Goal: Information Seeking & Learning: Find specific fact

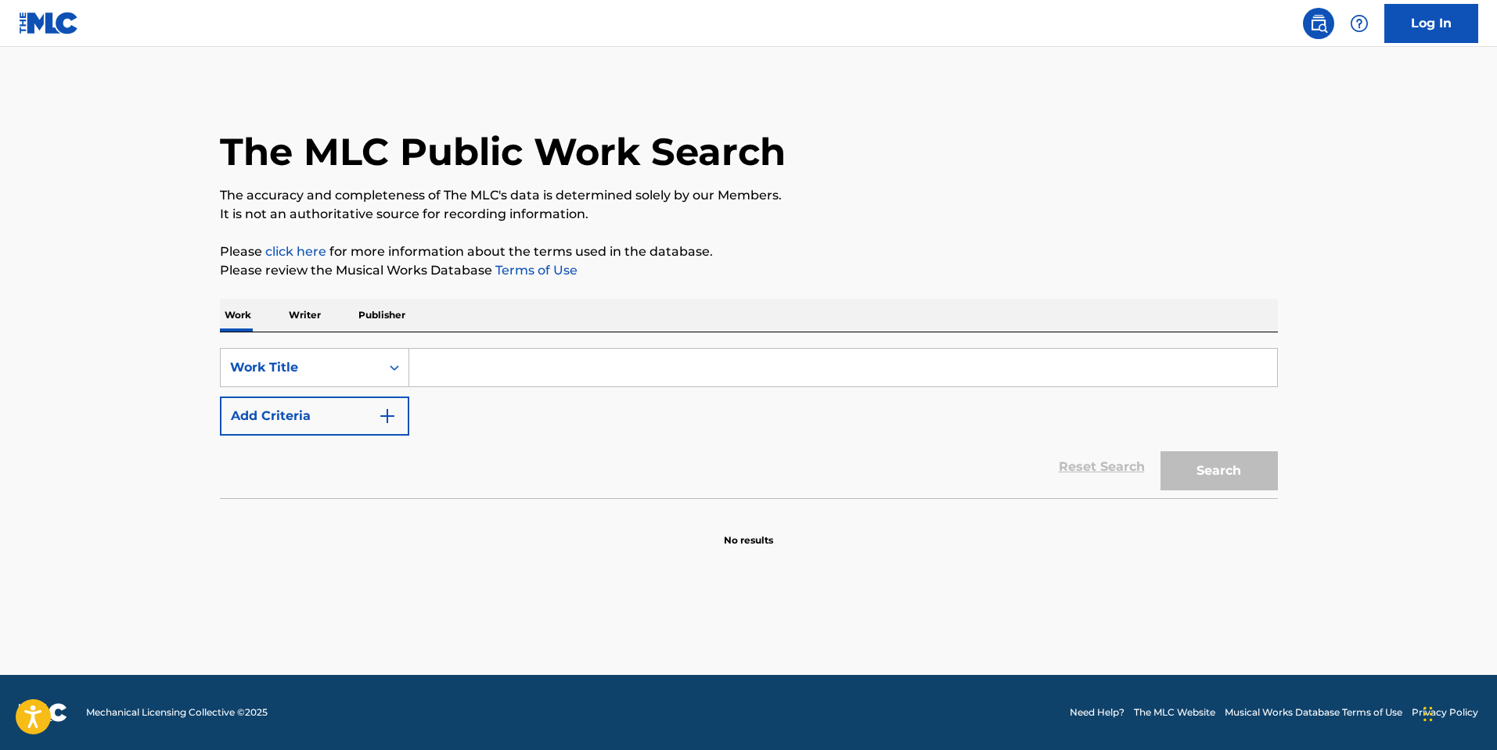
drag, startPoint x: 0, startPoint y: 0, endPoint x: 518, endPoint y: 390, distance: 648.1
click at [518, 390] on div "SearchWithCriteria6b635a06-4cae-4049-9ad5-57faa5f6c338 Work Title Add Criteria" at bounding box center [749, 392] width 1058 height 88
click at [463, 371] on input "Search Form" at bounding box center [843, 368] width 868 height 38
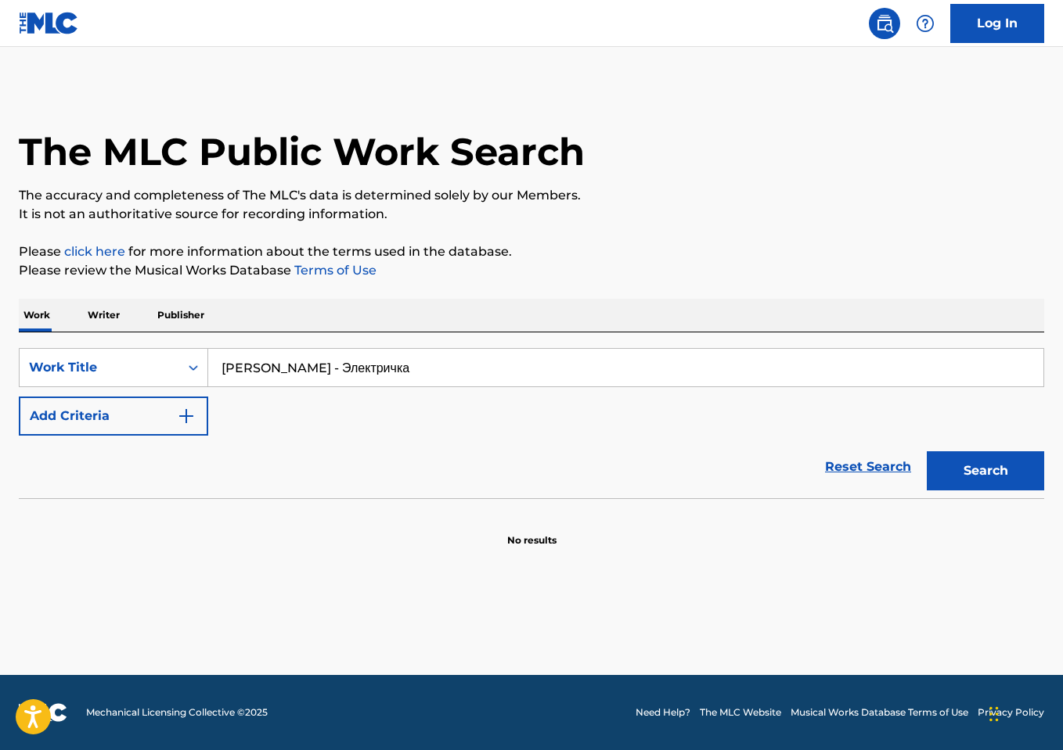
click at [261, 570] on main "The MLC Public Work Search The accuracy and completeness of The MLC's data is d…" at bounding box center [531, 361] width 1063 height 628
drag, startPoint x: 335, startPoint y: 372, endPoint x: 156, endPoint y: 369, distance: 178.4
click at [156, 369] on div "SearchWithCriteria6b635a06-4cae-4049-9ad5-57faa5f6c338 Work Title [PERSON_NAME]…" at bounding box center [531, 367] width 1025 height 39
click at [926, 451] on button "Search" at bounding box center [984, 470] width 117 height 39
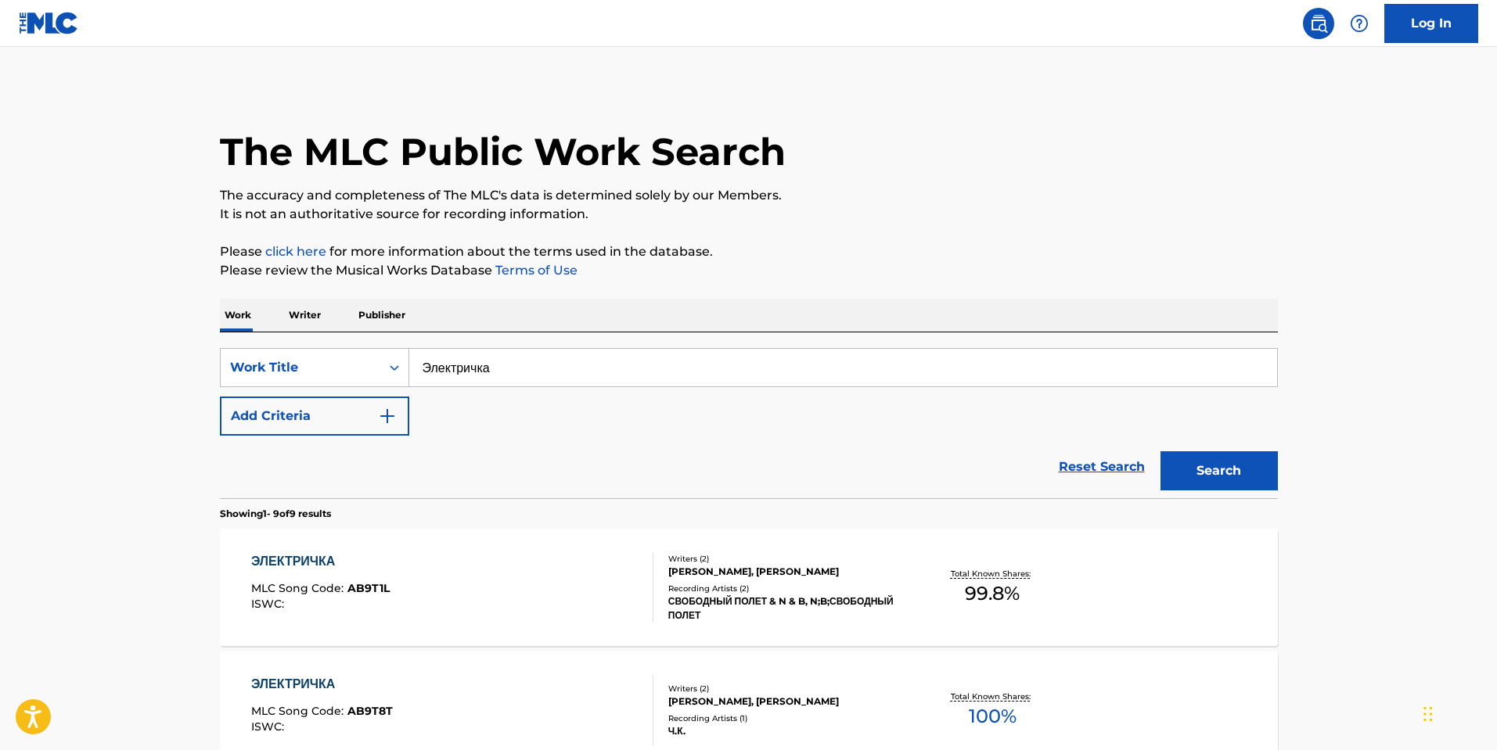
click at [486, 368] on input "Электричка" at bounding box center [843, 368] width 868 height 38
paste input "[PERSON_NAME] - Опоссумы"
drag, startPoint x: 535, startPoint y: 374, endPoint x: 108, endPoint y: 372, distance: 427.2
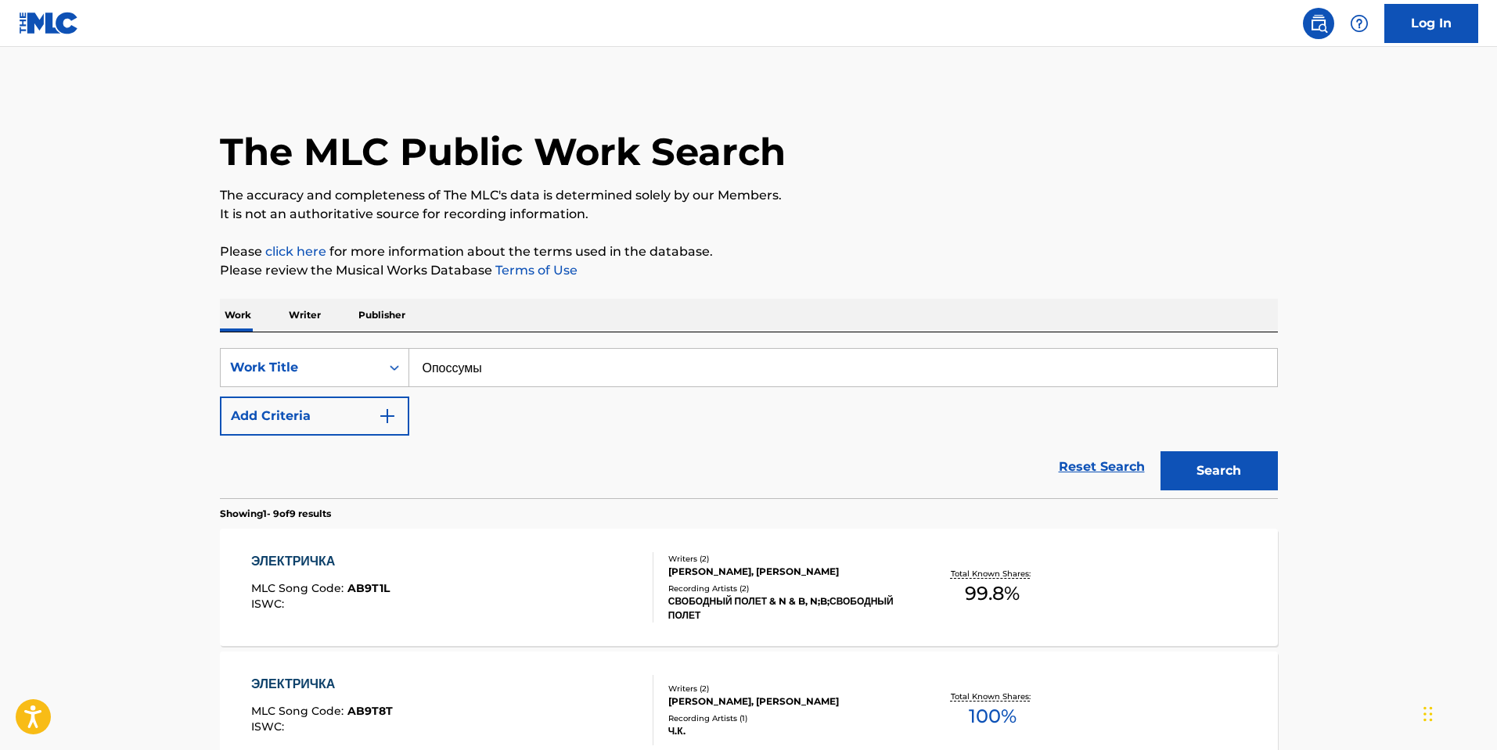
click at [1160, 451] on button "Search" at bounding box center [1218, 470] width 117 height 39
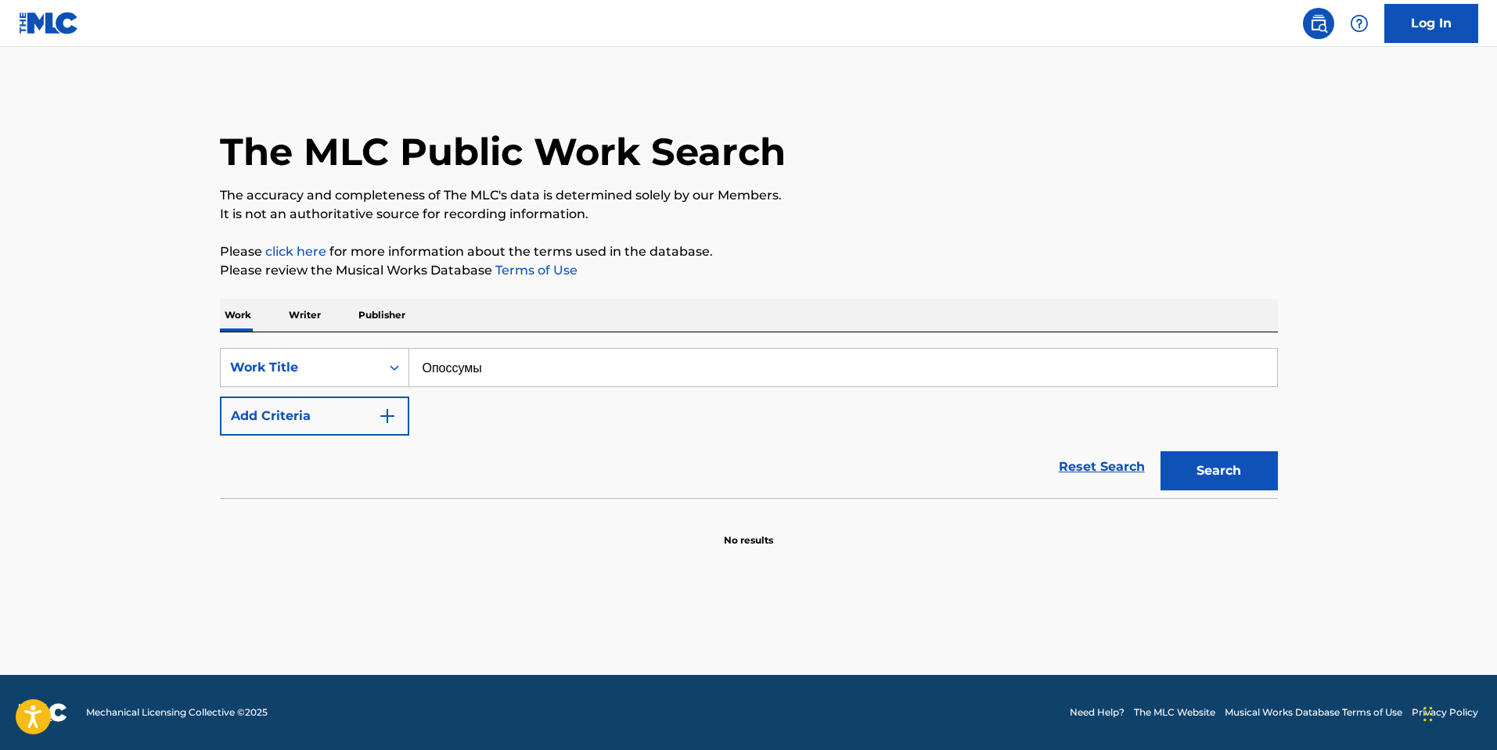
click at [530, 369] on input "Опоссумы" at bounding box center [843, 368] width 868 height 38
paste input "ы назначен быть героем"
type input "Ты назначен быть героем"
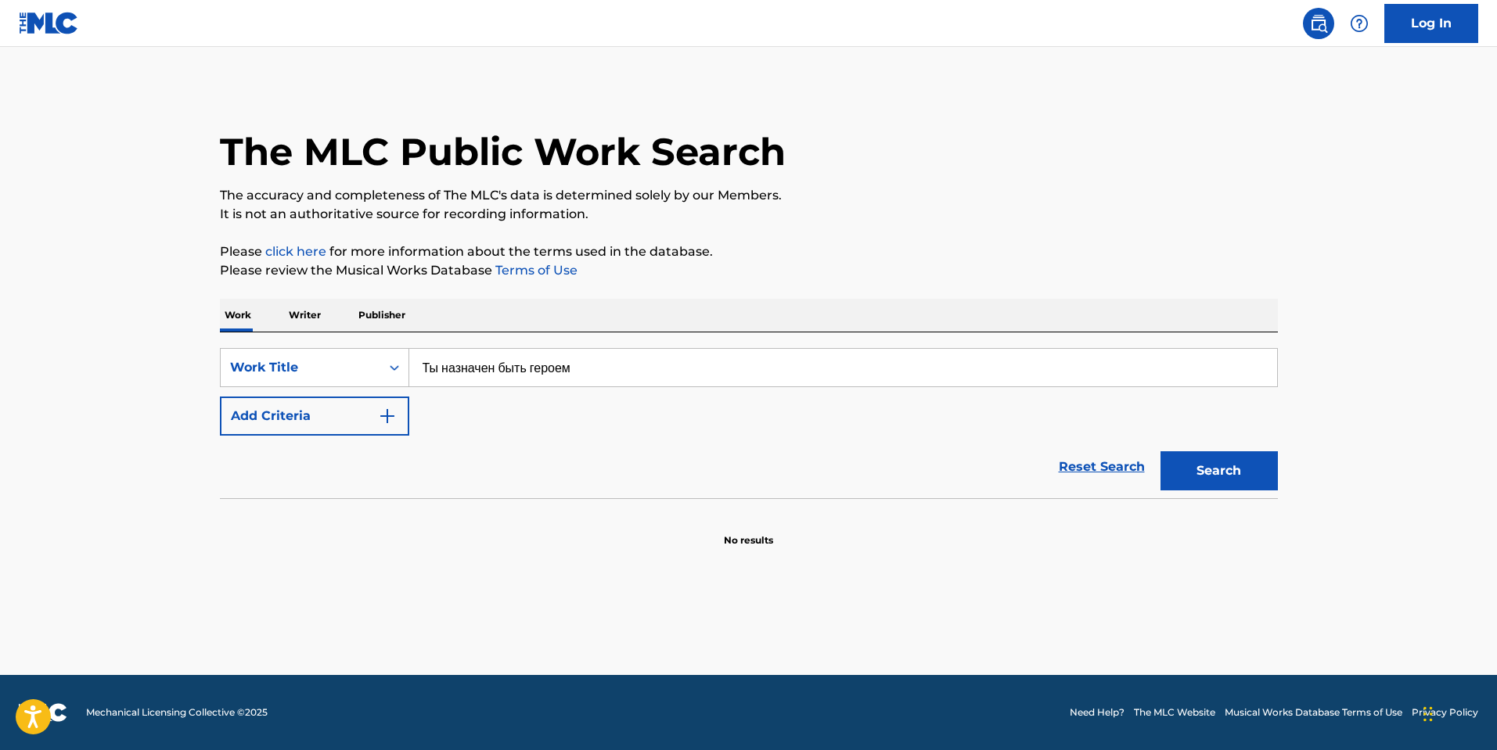
click at [1160, 451] on button "Search" at bounding box center [1218, 470] width 117 height 39
